Goal: Information Seeking & Learning: Learn about a topic

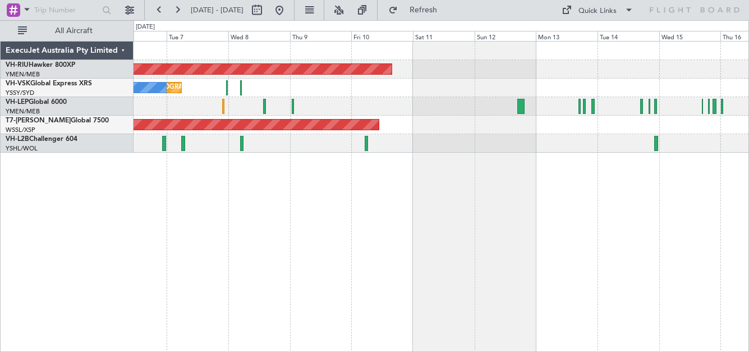
click at [334, 82] on div "Unplanned Maint [GEOGRAPHIC_DATA] ([GEOGRAPHIC_DATA]) No Crew" at bounding box center [441, 88] width 615 height 19
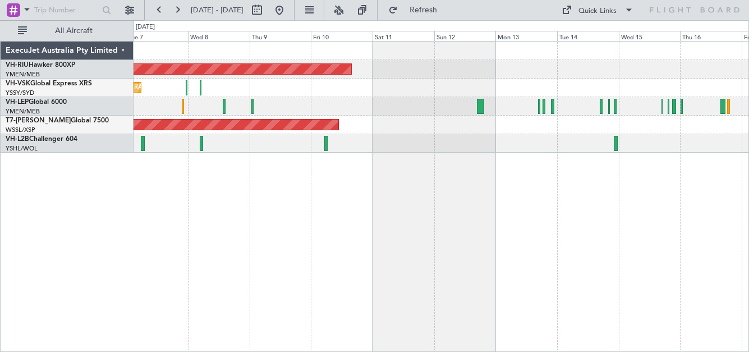
click at [392, 125] on div "Planned Maint [GEOGRAPHIC_DATA] ([GEOGRAPHIC_DATA]) Unplanned Maint [GEOGRAPHIC…" at bounding box center [441, 97] width 615 height 111
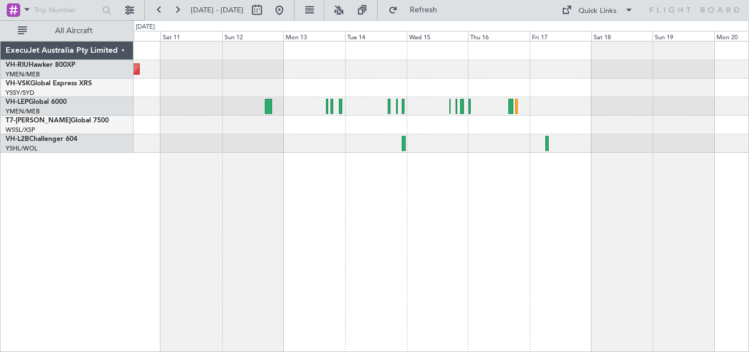
click at [276, 77] on div "Planned Maint [GEOGRAPHIC_DATA] ([GEOGRAPHIC_DATA]) Planned Maint [GEOGRAPHIC_D…" at bounding box center [441, 97] width 615 height 111
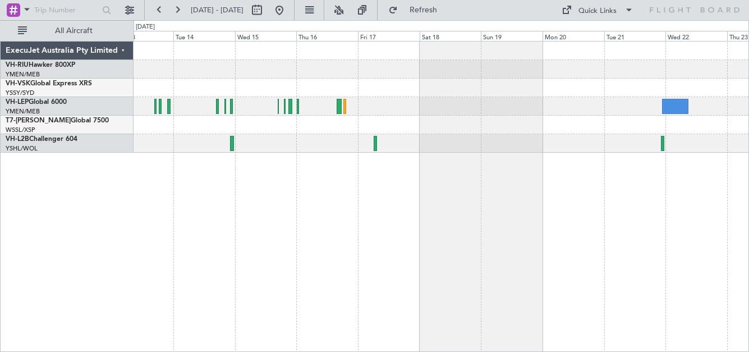
click at [422, 82] on div at bounding box center [441, 88] width 615 height 19
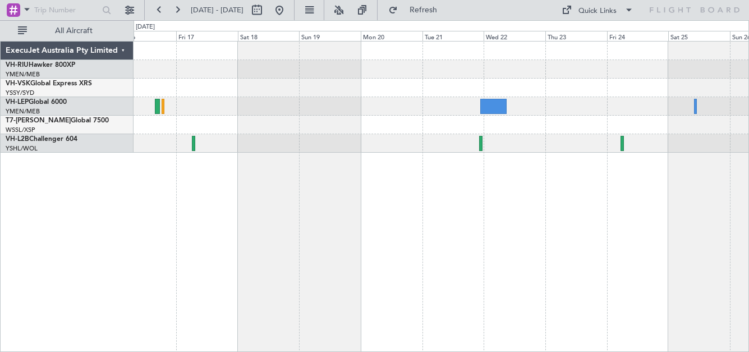
click at [452, 84] on div at bounding box center [441, 97] width 615 height 111
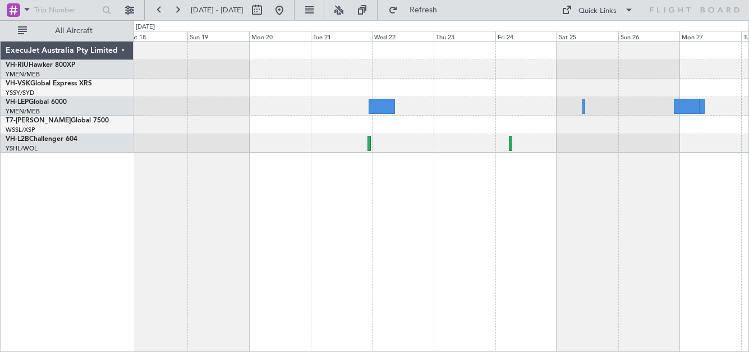
click at [531, 89] on div at bounding box center [441, 88] width 615 height 19
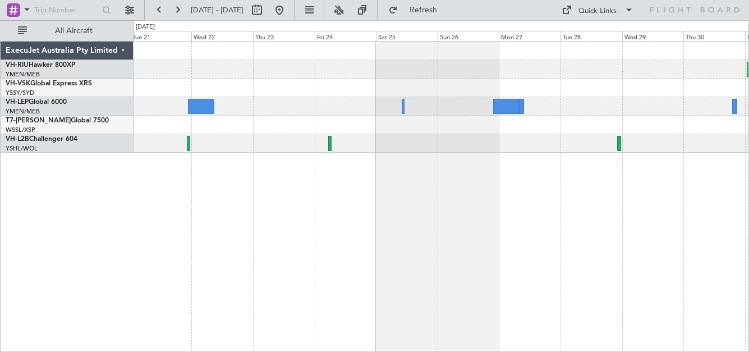
click at [353, 89] on div at bounding box center [441, 88] width 615 height 19
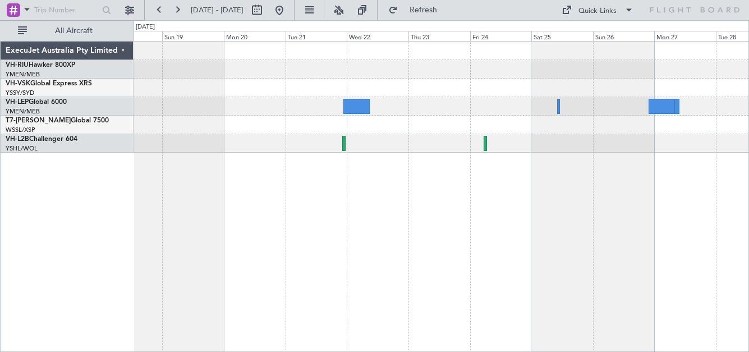
click at [327, 89] on div at bounding box center [441, 88] width 615 height 19
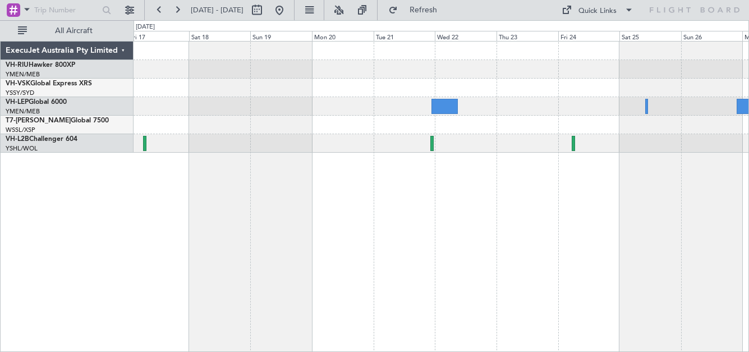
click at [327, 99] on div at bounding box center [441, 97] width 615 height 111
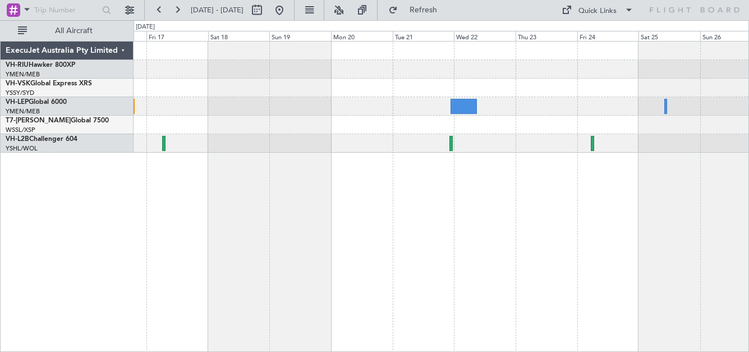
click at [337, 104] on div at bounding box center [441, 106] width 615 height 19
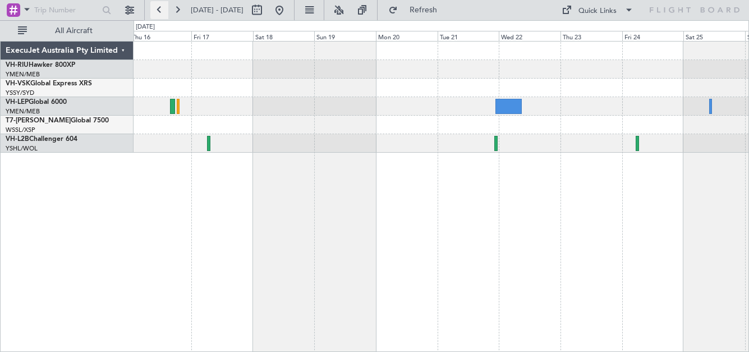
click at [160, 11] on button at bounding box center [159, 10] width 18 height 18
